Goal: Navigation & Orientation: Find specific page/section

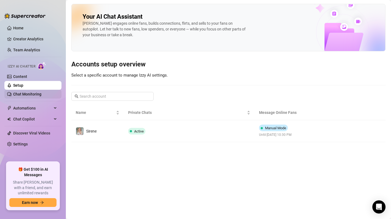
click at [26, 93] on link "Chat Monitoring" at bounding box center [27, 94] width 28 height 4
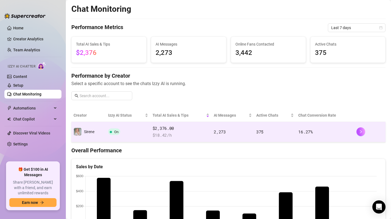
click at [335, 130] on td "16.27 %" at bounding box center [325, 132] width 58 height 20
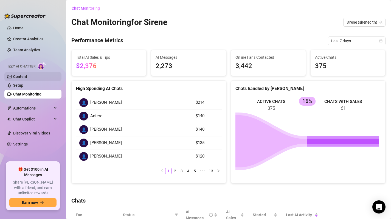
click at [21, 74] on link "Content" at bounding box center [20, 76] width 14 height 4
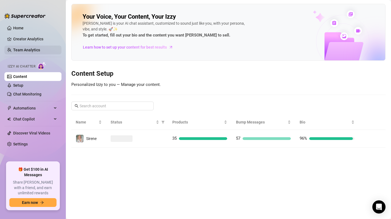
click at [20, 49] on link "Team Analytics" at bounding box center [26, 50] width 27 height 4
